Goal: Task Accomplishment & Management: Manage account settings

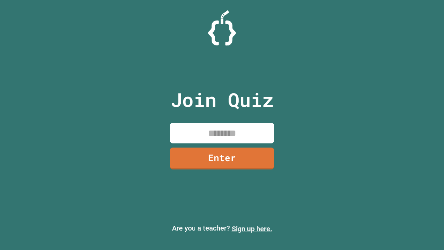
click at [252, 228] on link "Sign up here." at bounding box center [251, 228] width 41 height 8
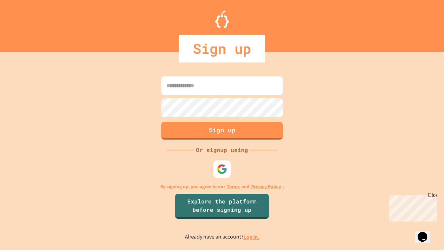
click at [252, 236] on link "Log in." at bounding box center [251, 236] width 16 height 7
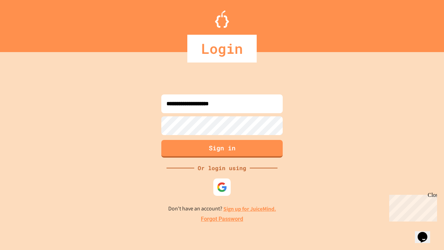
type input "**********"
